Goal: Task Accomplishment & Management: Use online tool/utility

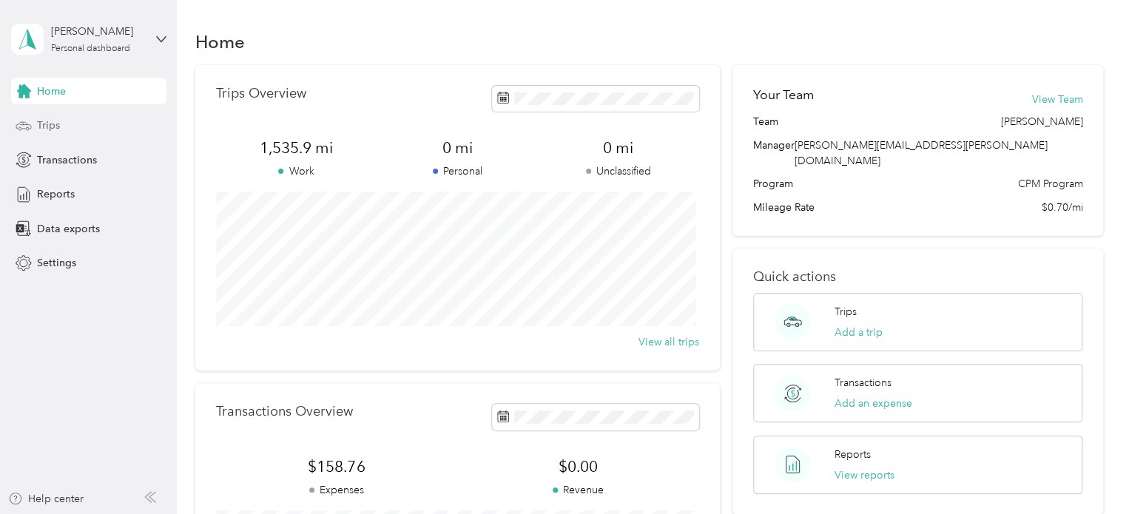
click at [48, 122] on span "Trips" at bounding box center [48, 126] width 23 height 16
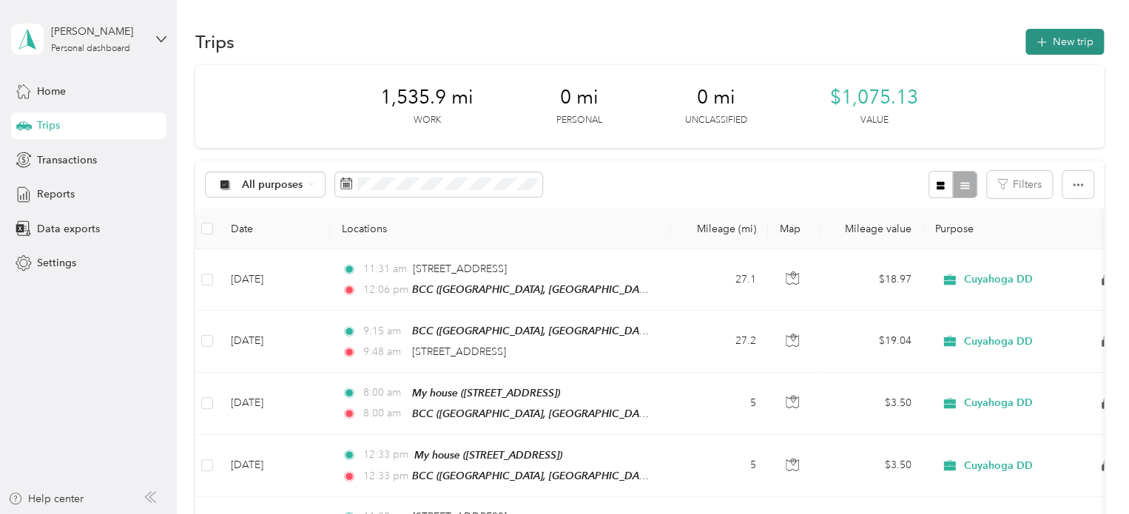
click at [1058, 47] on button "New trip" at bounding box center [1065, 42] width 78 height 26
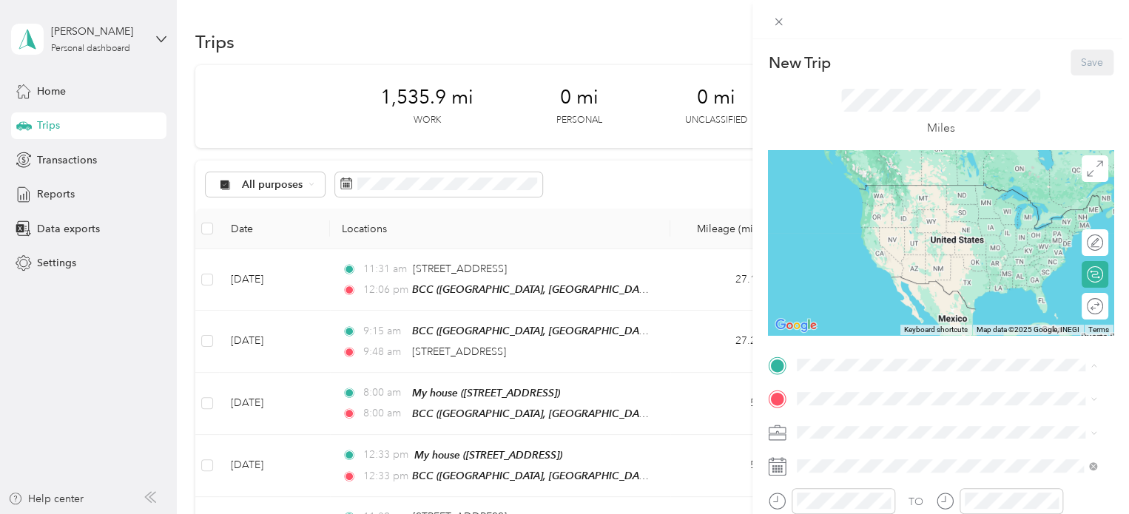
click at [876, 312] on span "[STREET_ADDRESS]" at bounding box center [872, 305] width 94 height 13
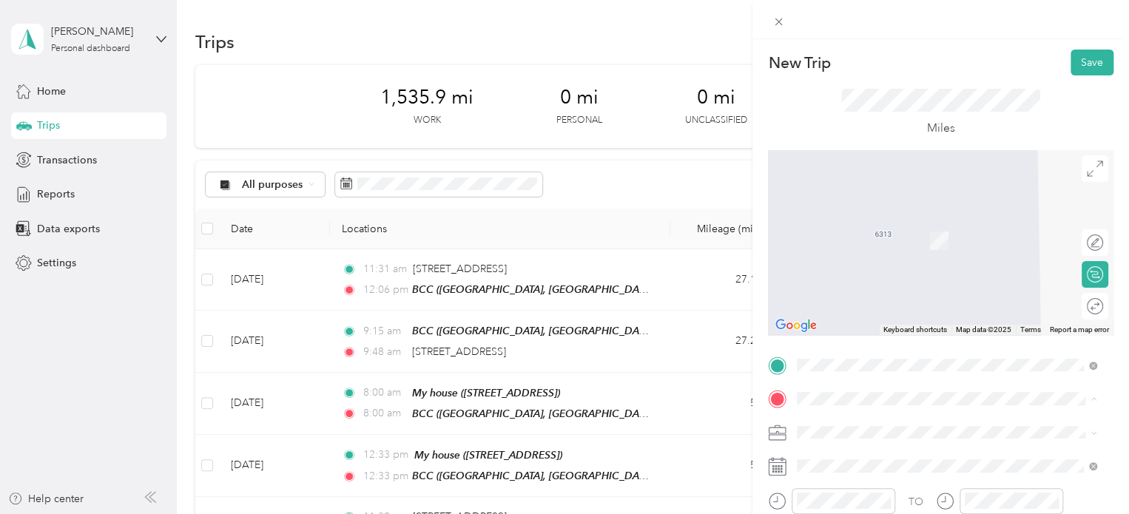
click at [882, 238] on div "BCC [STREET_ADDRESS][US_STATE]" at bounding box center [912, 238] width 174 height 31
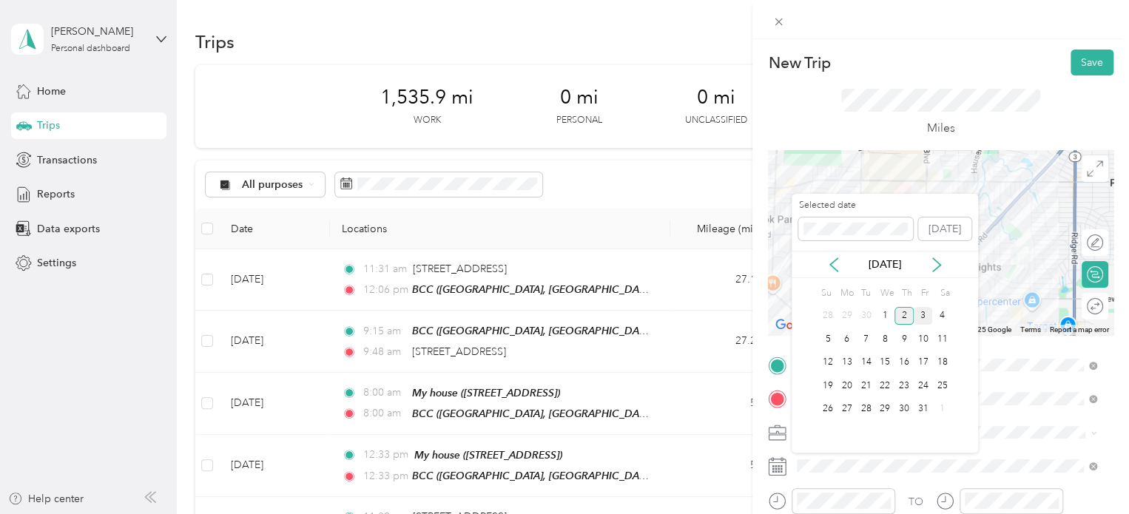
click at [927, 320] on div "3" at bounding box center [923, 316] width 19 height 19
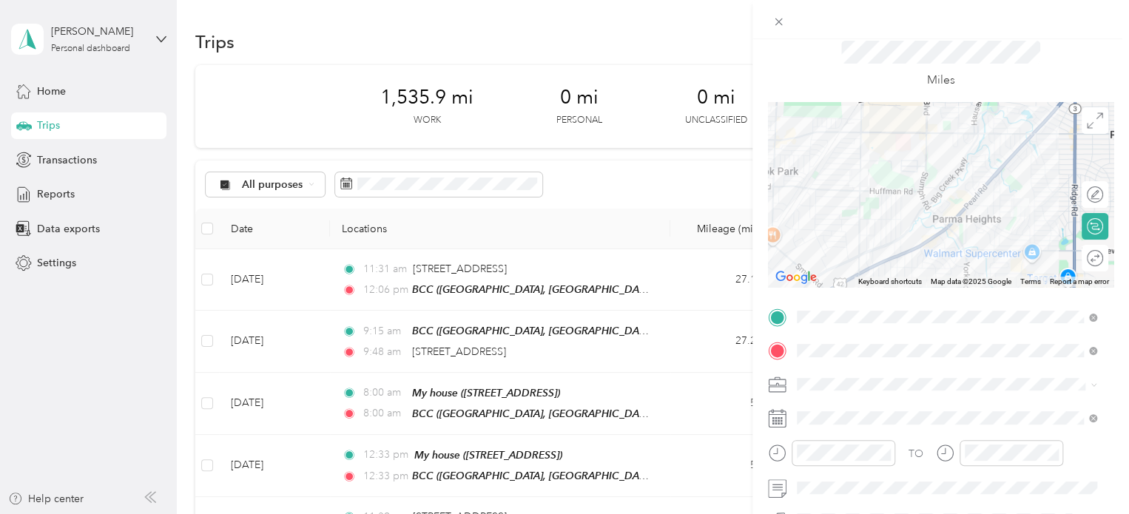
scroll to position [74, 0]
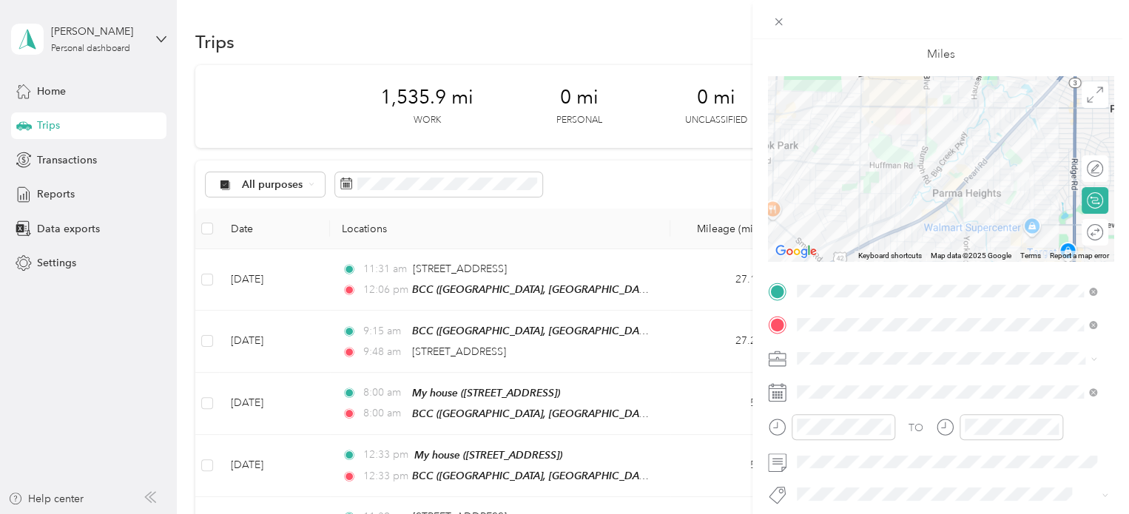
click at [1083, 237] on div "Round trip" at bounding box center [1095, 232] width 27 height 27
click at [1081, 236] on div at bounding box center [1087, 233] width 31 height 16
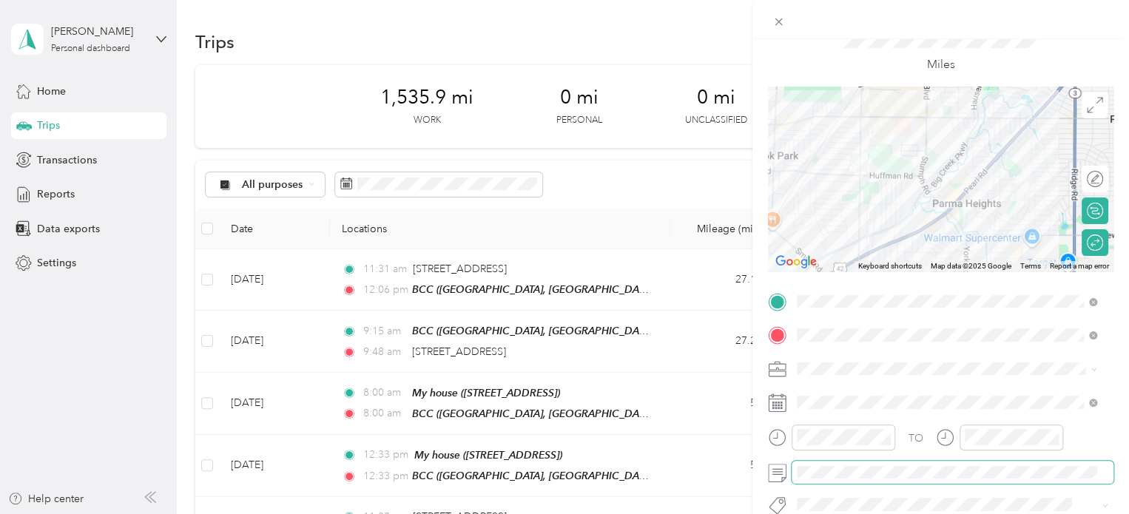
scroll to position [0, 0]
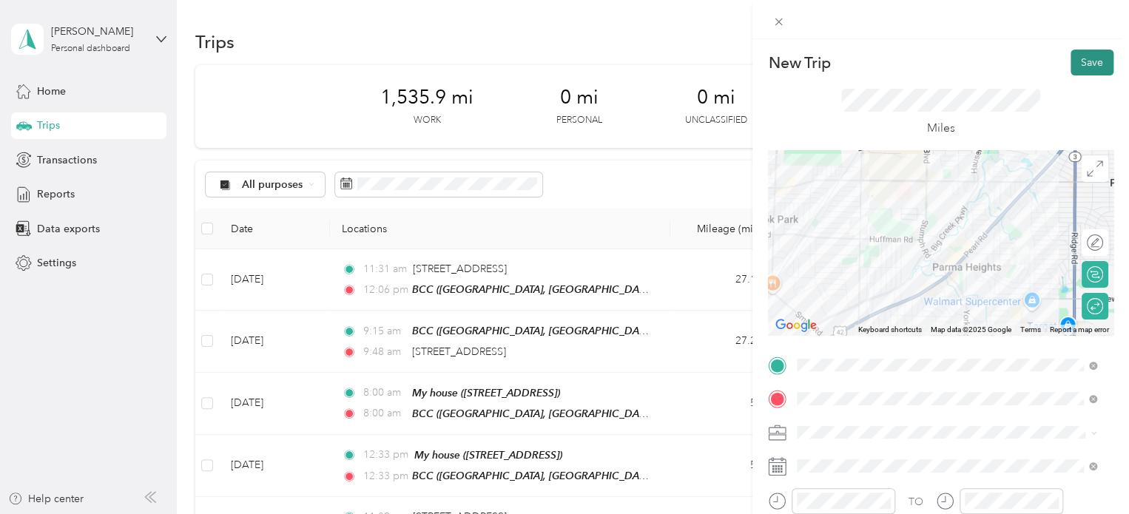
click at [1078, 56] on button "Save" at bounding box center [1092, 63] width 43 height 26
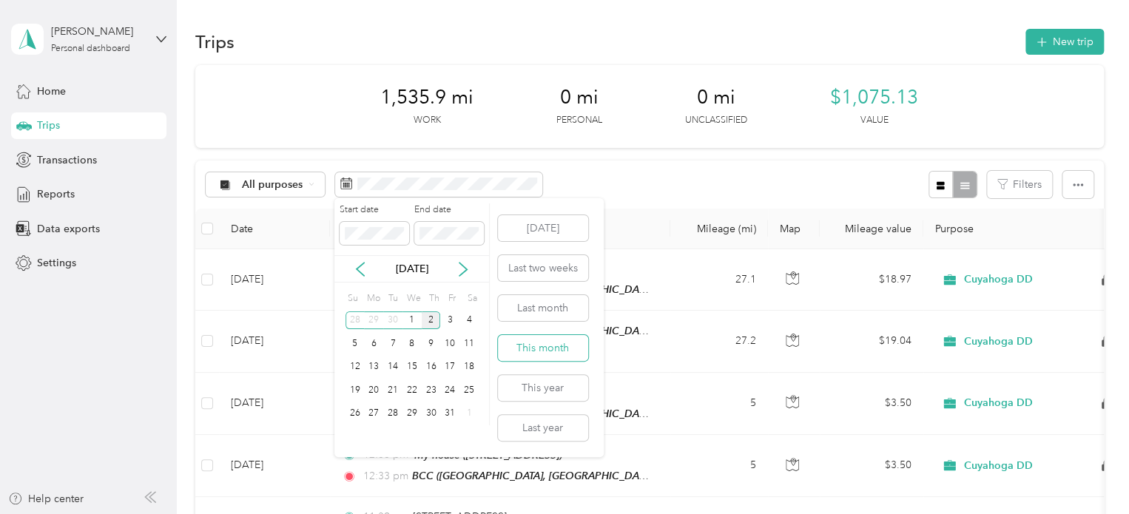
click at [521, 343] on button "This month" at bounding box center [543, 348] width 90 height 26
